Goal: Task Accomplishment & Management: Complete application form

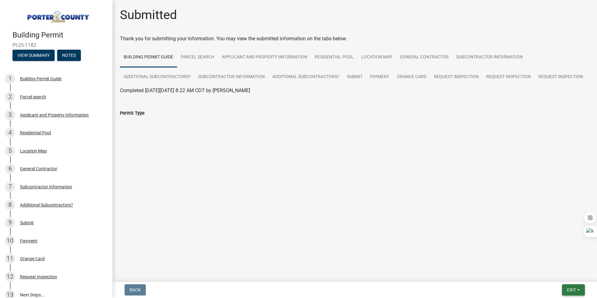
click at [576, 293] on button "Exit" at bounding box center [573, 289] width 23 height 11
click at [572, 271] on button "Save & Exit" at bounding box center [560, 273] width 50 height 15
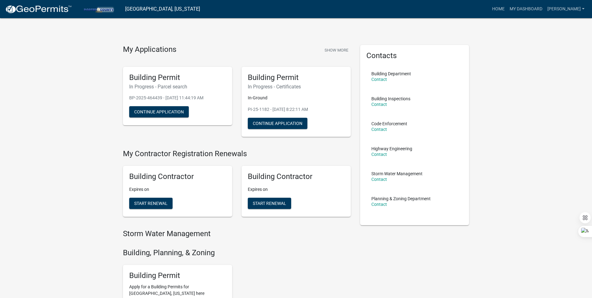
click at [563, 214] on div "My Applications Show More Building Permit In Progress - Parcel search BP-2025-4…" at bounding box center [296, 255] width 592 height 510
click at [507, 9] on link "Home" at bounding box center [498, 9] width 17 height 12
click at [545, 4] on link "My Dashboard" at bounding box center [526, 9] width 38 height 12
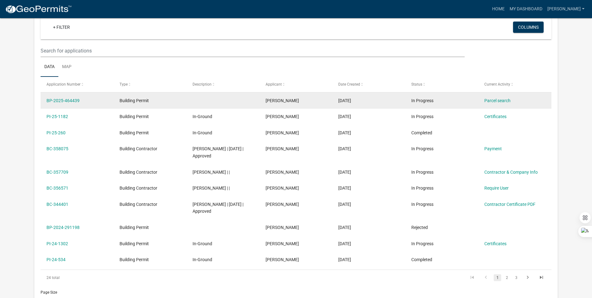
scroll to position [51, 0]
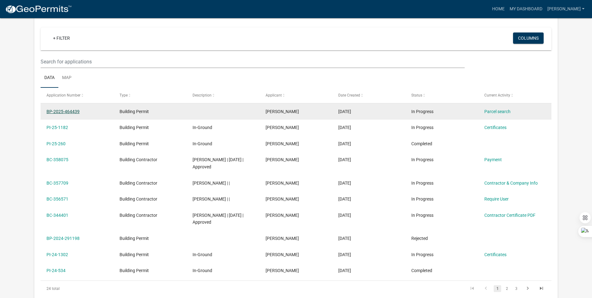
click at [63, 109] on link "BP-2025-464439" at bounding box center [62, 111] width 33 height 5
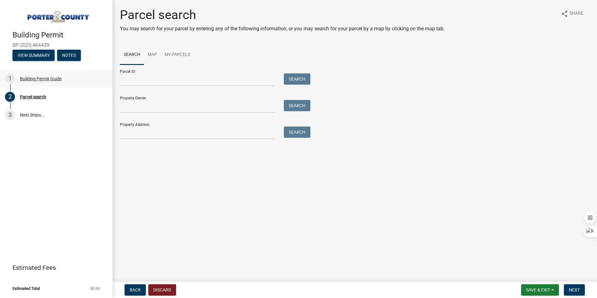
click at [40, 82] on div "1 Building Permit Guide" at bounding box center [53, 79] width 97 height 10
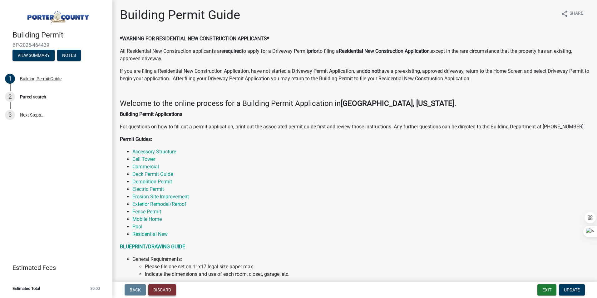
click at [168, 288] on button "Discard" at bounding box center [162, 289] width 28 height 11
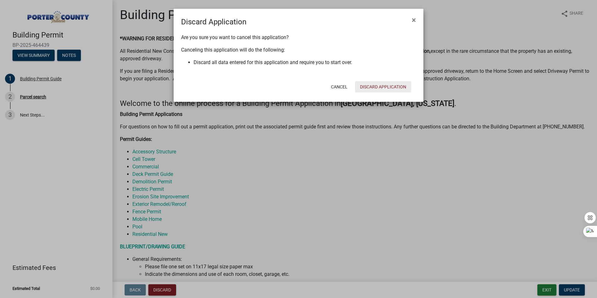
click at [383, 89] on button "Discard Application" at bounding box center [383, 86] width 56 height 11
